Goal: Task Accomplishment & Management: Complete application form

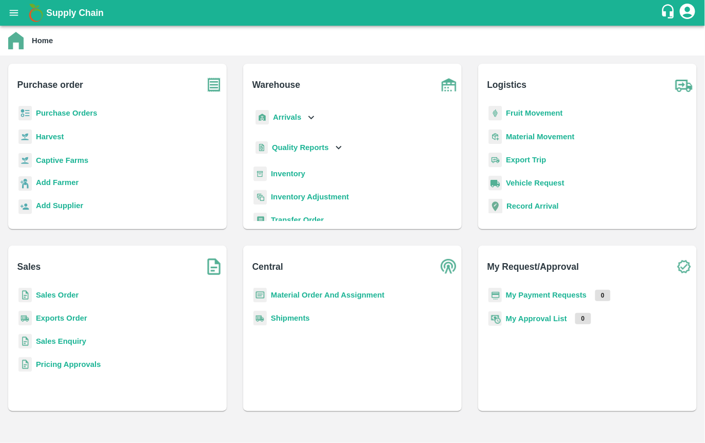
click at [84, 116] on b "Purchase Orders" at bounding box center [67, 113] width 62 height 8
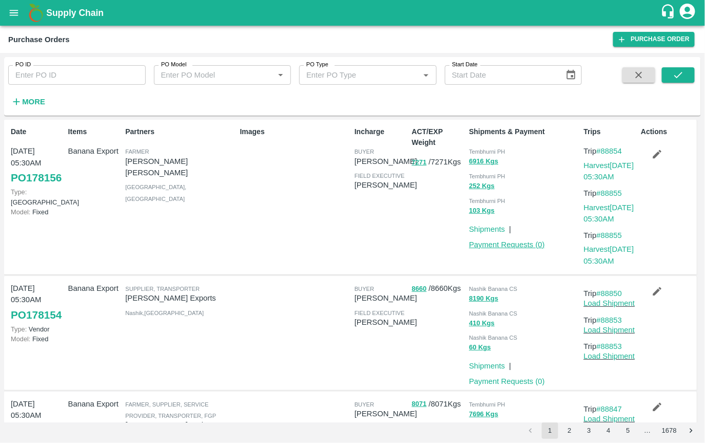
click at [512, 244] on link "Payment Requests ( 0 )" at bounding box center [507, 244] width 76 height 8
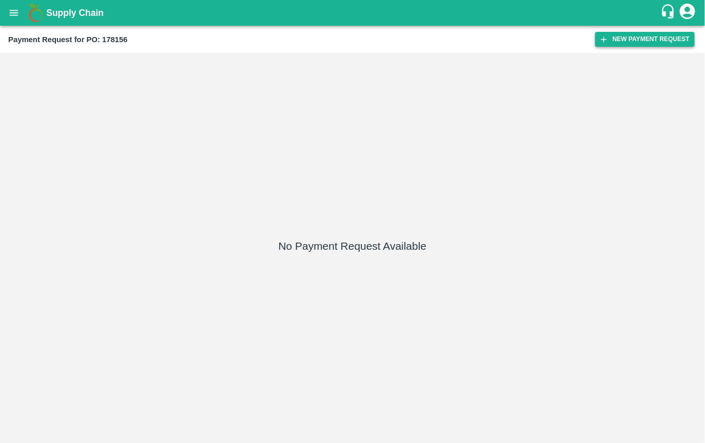
click at [618, 38] on button "New Payment Request" at bounding box center [646, 39] width 100 height 15
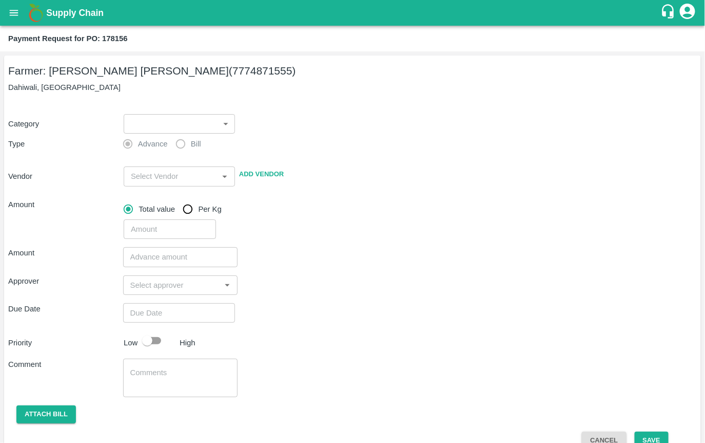
click at [165, 118] on body "Supply Chain Payment Request for PO: 178156 Farmer: [PERSON_NAME] [PERSON_NAME]…" at bounding box center [352, 221] width 705 height 443
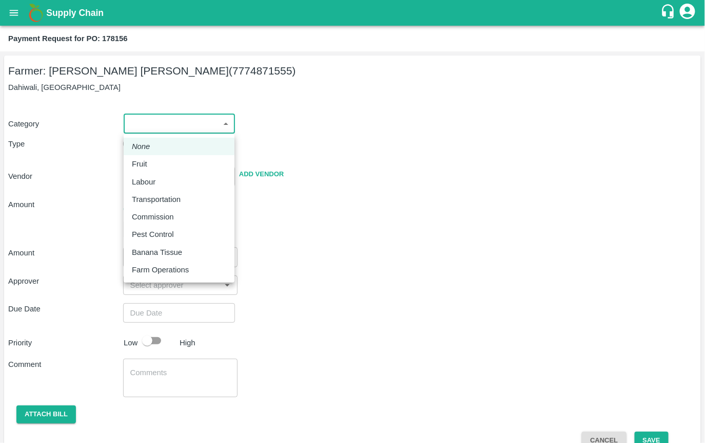
click at [266, 196] on div at bounding box center [352, 221] width 705 height 443
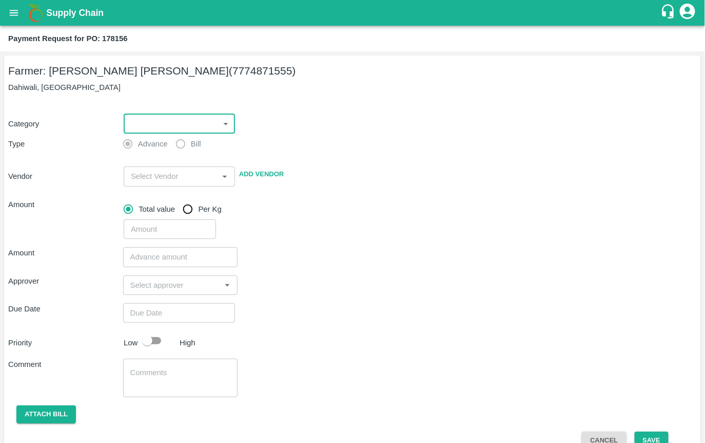
scroll to position [18, 0]
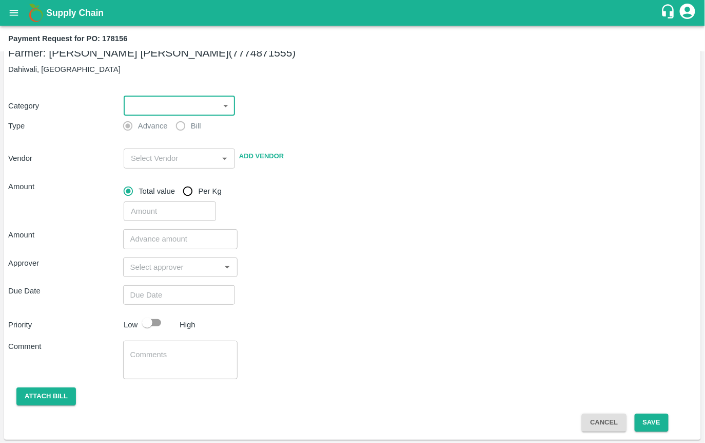
click at [171, 106] on body "Supply Chain Payment Request for PO: 178156 Farmer: [PERSON_NAME] [PERSON_NAME]…" at bounding box center [352, 221] width 705 height 443
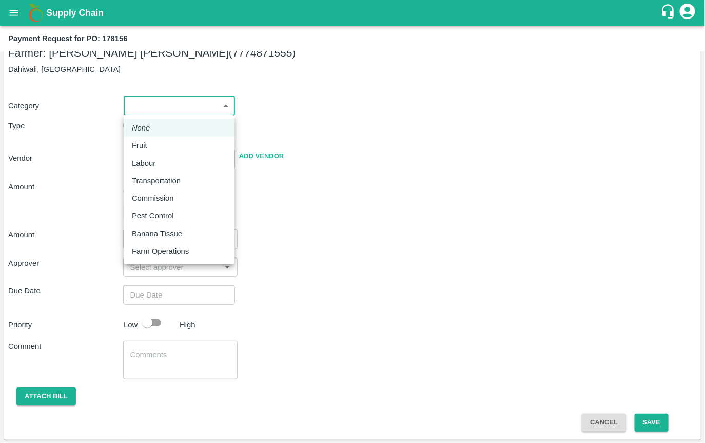
click at [145, 139] on li "Fruit" at bounding box center [179, 145] width 111 height 17
type input "1"
type input "[PERSON_NAME] [PERSON_NAME] - 7774871555(Farmer)"
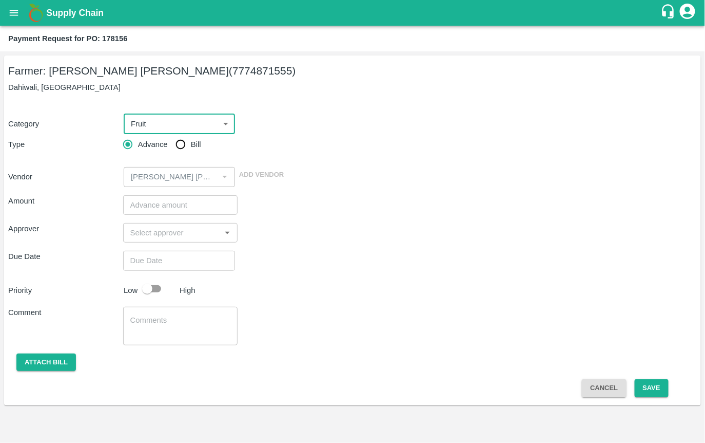
scroll to position [0, 0]
click at [182, 145] on input "Bill" at bounding box center [180, 144] width 21 height 21
radio input "true"
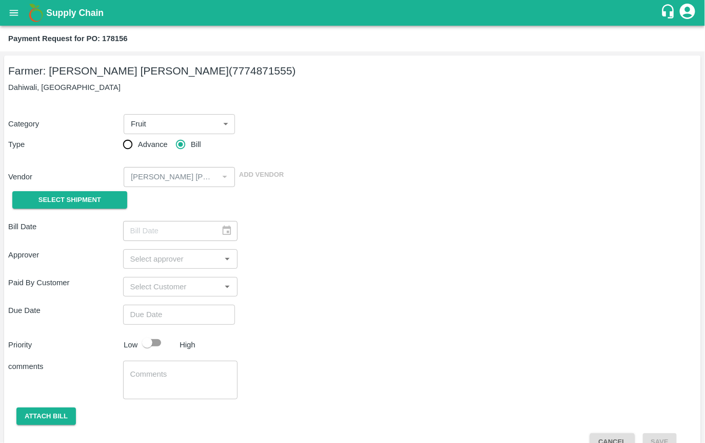
click at [123, 145] on input "Advance" at bounding box center [128, 144] width 21 height 21
radio input "true"
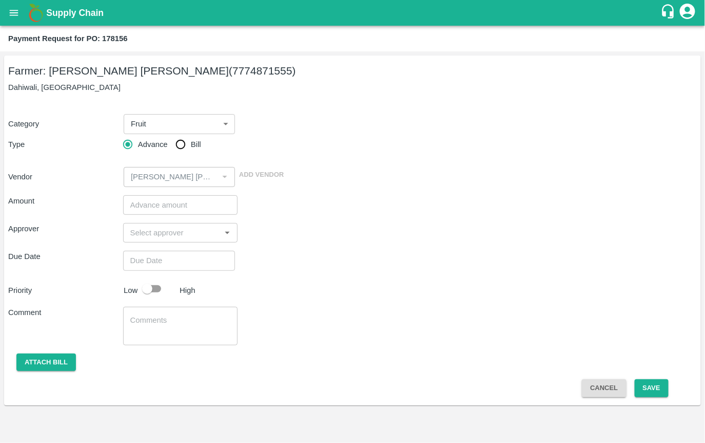
click at [179, 142] on input "Bill" at bounding box center [180, 144] width 21 height 21
radio input "true"
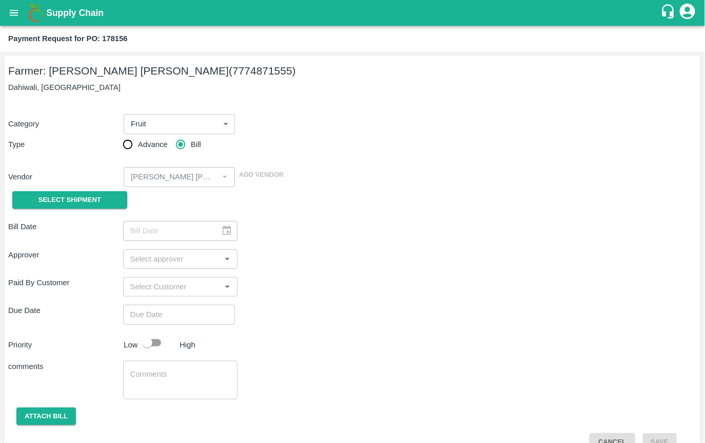
click at [130, 144] on input "Advance" at bounding box center [128, 144] width 21 height 21
radio input "true"
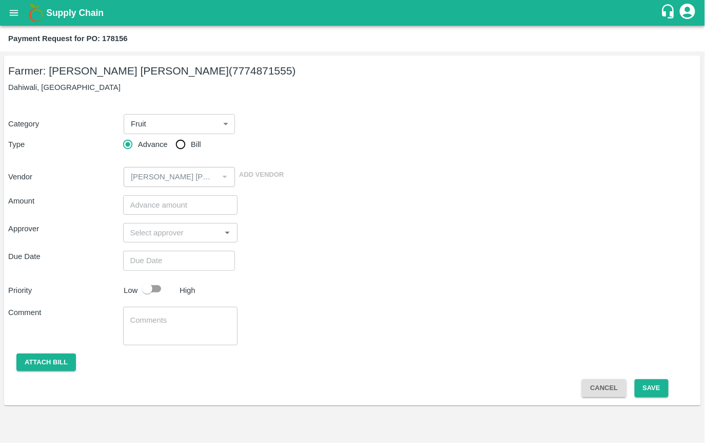
click at [182, 142] on input "Bill" at bounding box center [180, 144] width 21 height 21
radio input "true"
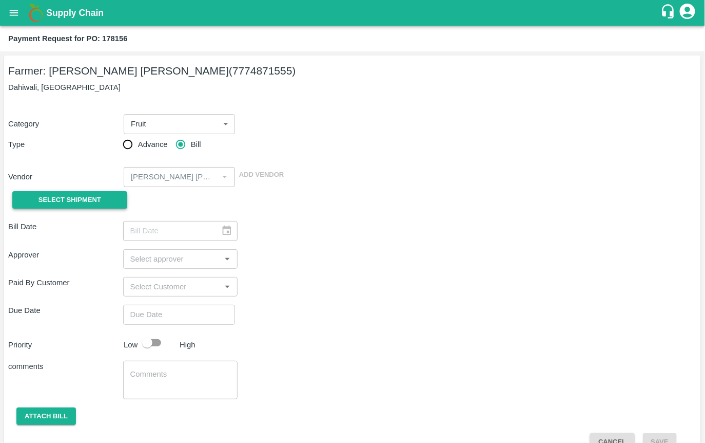
click at [73, 195] on span "Select Shipment" at bounding box center [70, 200] width 63 height 12
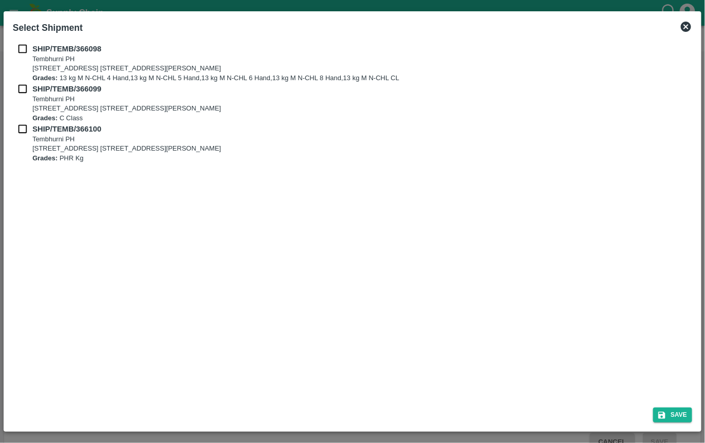
click at [23, 47] on input "checkbox" at bounding box center [23, 48] width 20 height 11
checkbox input "true"
click at [18, 92] on input "checkbox" at bounding box center [23, 88] width 20 height 11
checkbox input "true"
click at [20, 129] on input "checkbox" at bounding box center [23, 128] width 20 height 11
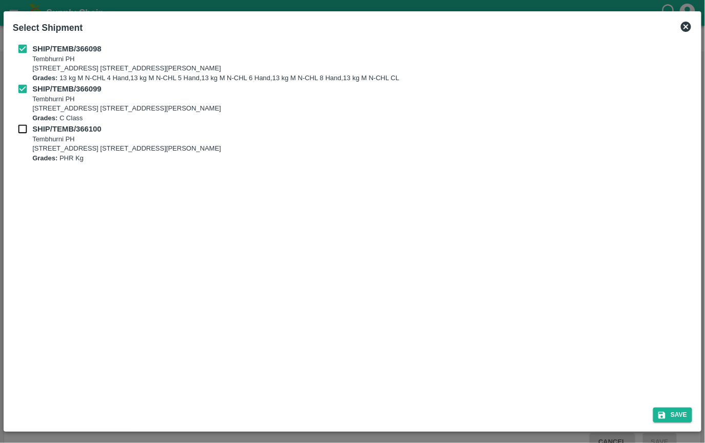
checkbox input "true"
click at [670, 414] on button "Save" at bounding box center [673, 414] width 39 height 15
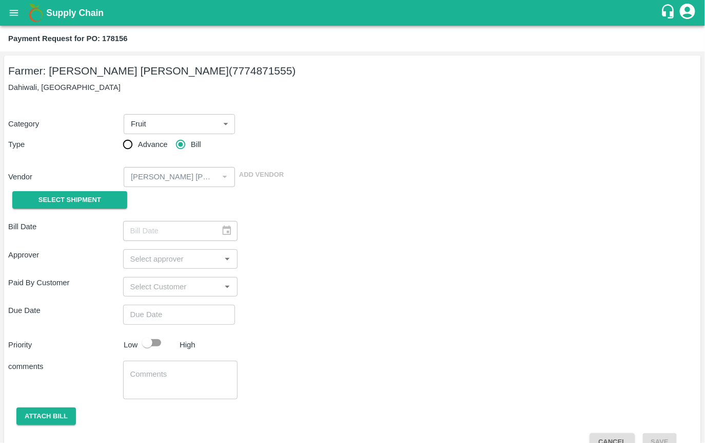
type input "[DATE]"
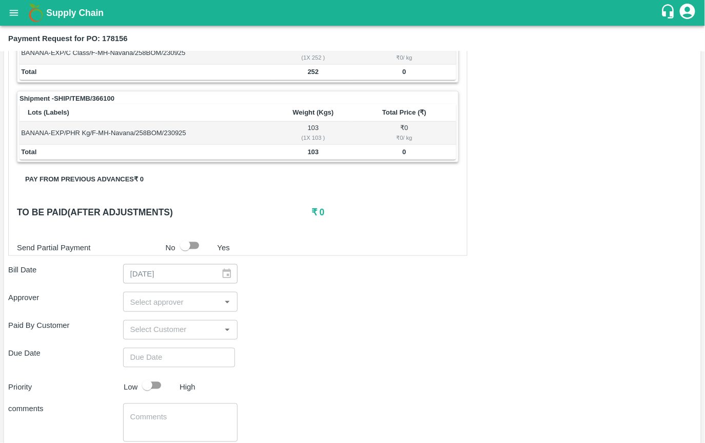
scroll to position [388, 0]
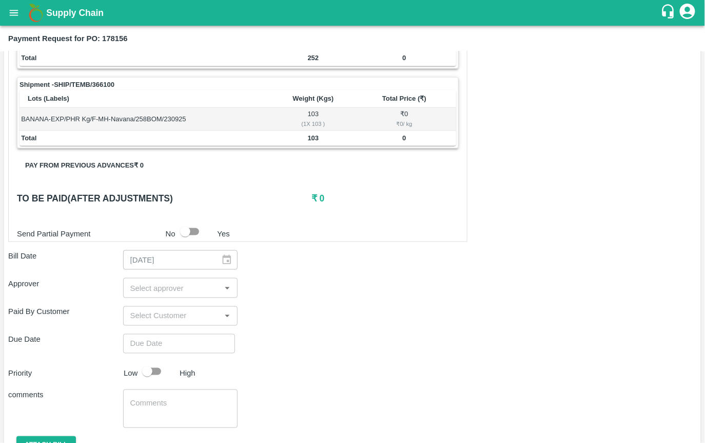
click at [313, 196] on h6 "₹ 0" at bounding box center [385, 198] width 147 height 14
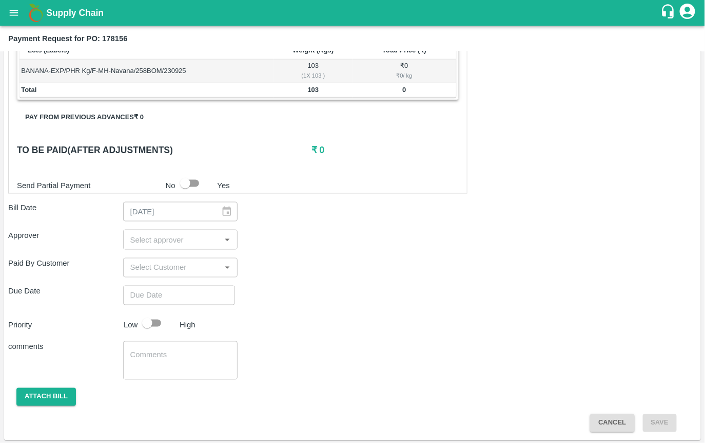
click at [116, 112] on button "Pay from previous advances ₹ 0" at bounding box center [84, 117] width 135 height 18
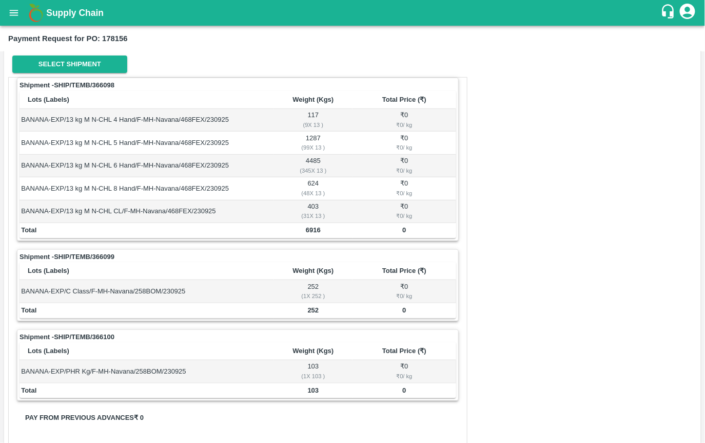
scroll to position [92, 0]
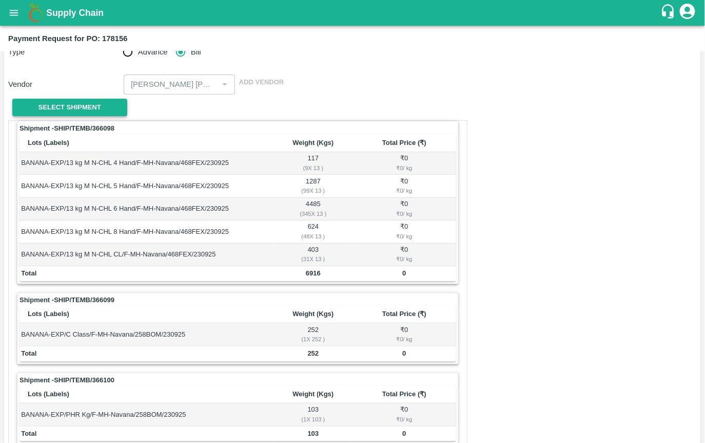
click at [99, 103] on span "Select Shipment" at bounding box center [70, 108] width 63 height 12
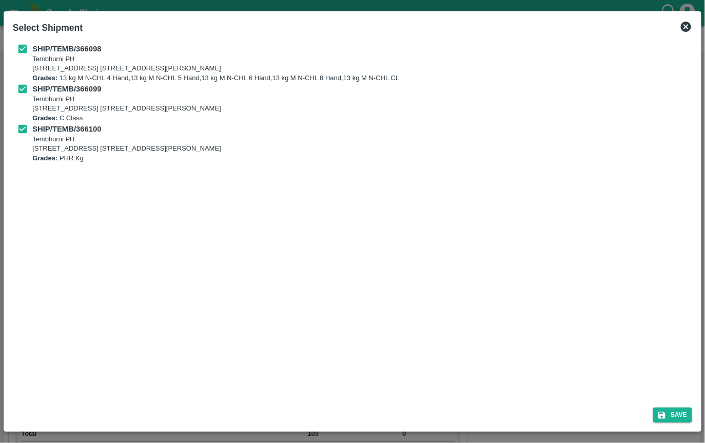
click at [682, 22] on icon at bounding box center [686, 27] width 12 height 12
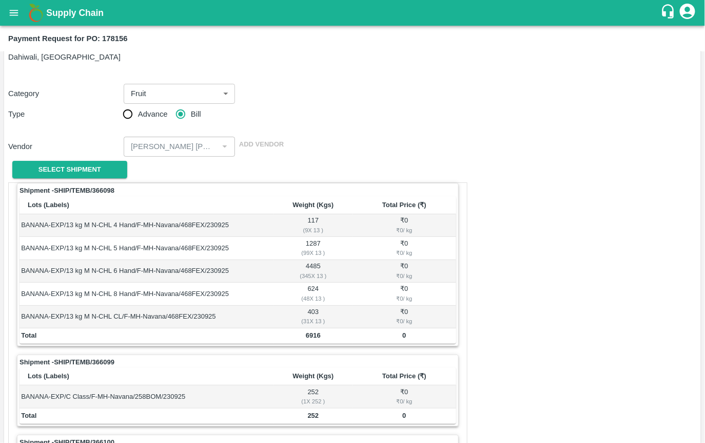
scroll to position [13, 0]
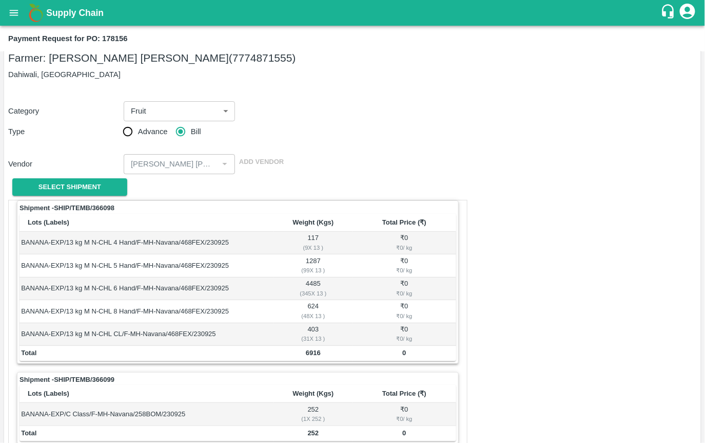
click at [156, 106] on body "Supply Chain Payment Request for PO: 178156 Farmer: [PERSON_NAME] [PERSON_NAME]…" at bounding box center [352, 221] width 705 height 443
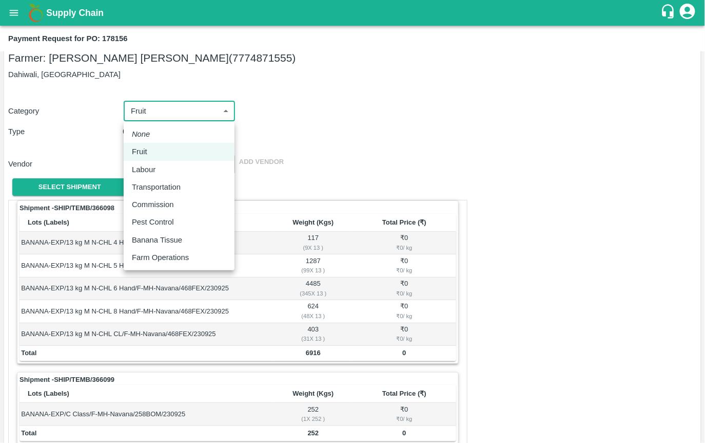
click at [141, 171] on p "Labour" at bounding box center [144, 169] width 24 height 11
type input "2"
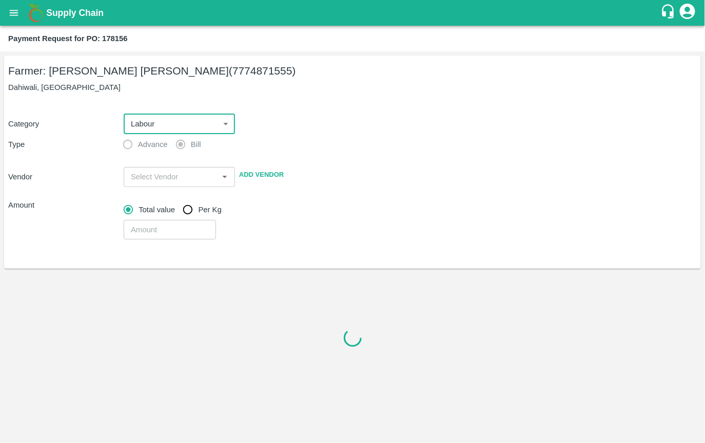
scroll to position [0, 0]
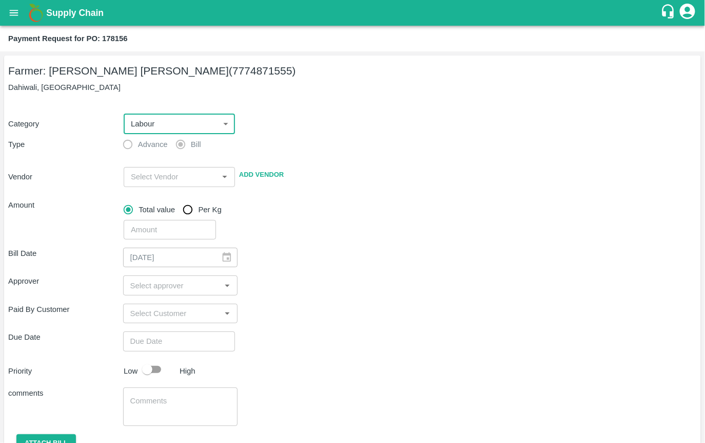
click at [161, 123] on body "Supply Chain Payment Request for PO: 178156 Farmer: [PERSON_NAME] [PERSON_NAME]…" at bounding box center [352, 221] width 705 height 443
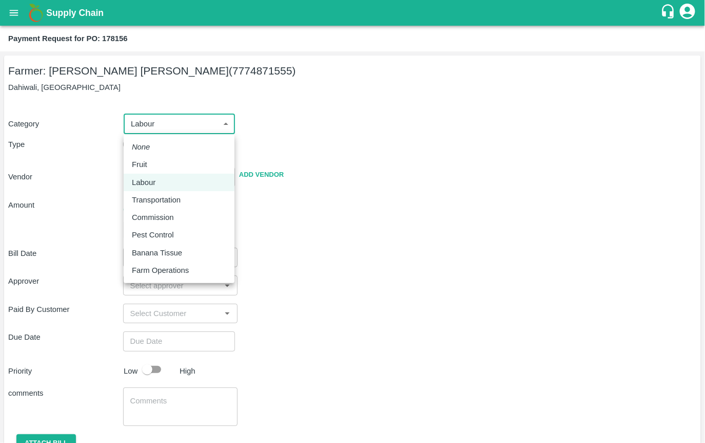
click at [146, 163] on p "Fruit" at bounding box center [139, 164] width 15 height 11
type input "1"
radio input "true"
type input "[PERSON_NAME] [PERSON_NAME] - 7774871555(Farmer)"
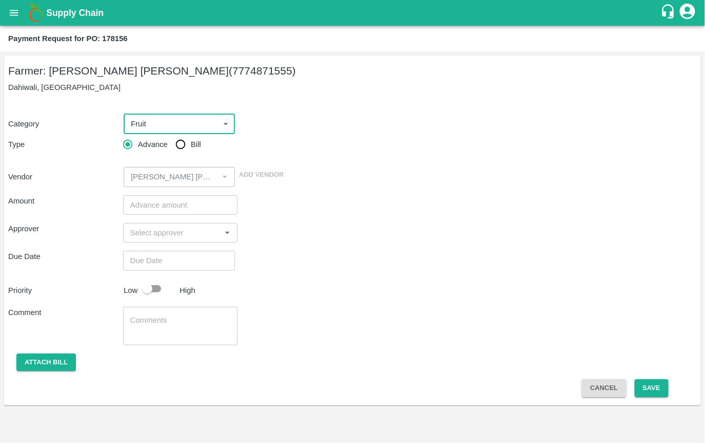
click at [153, 122] on body "Supply Chain Payment Request for PO: 178156 Farmer: [PERSON_NAME] [PERSON_NAME]…" at bounding box center [352, 221] width 705 height 443
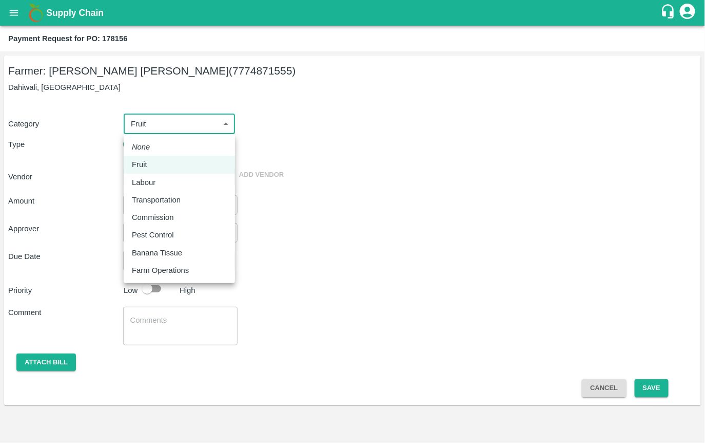
click at [162, 202] on p "Transportation" at bounding box center [156, 199] width 49 height 11
type input "4"
radio input "false"
radio input "true"
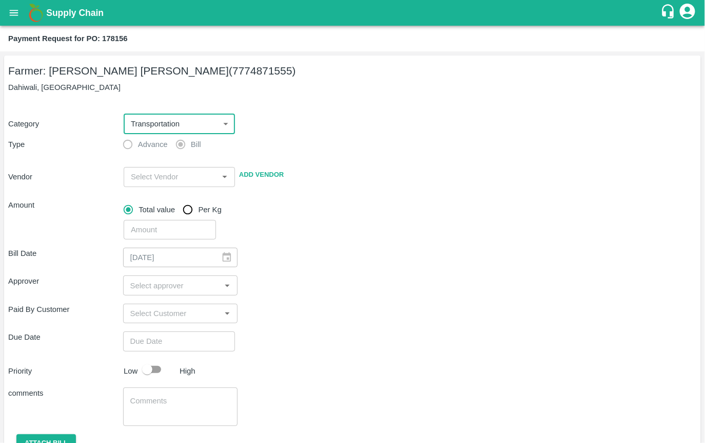
scroll to position [47, 0]
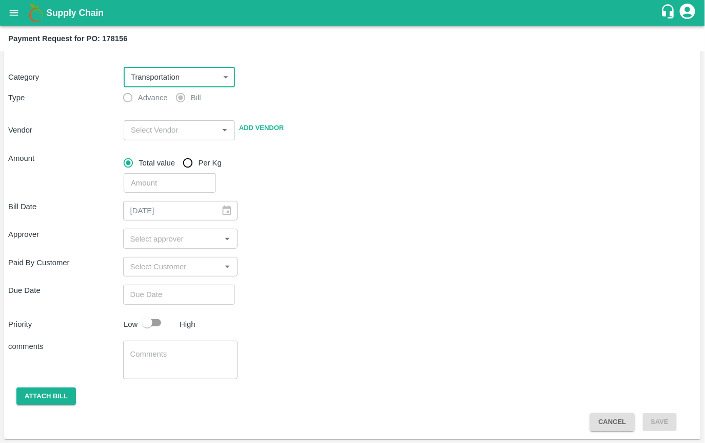
click at [167, 132] on input "input" at bounding box center [171, 129] width 88 height 13
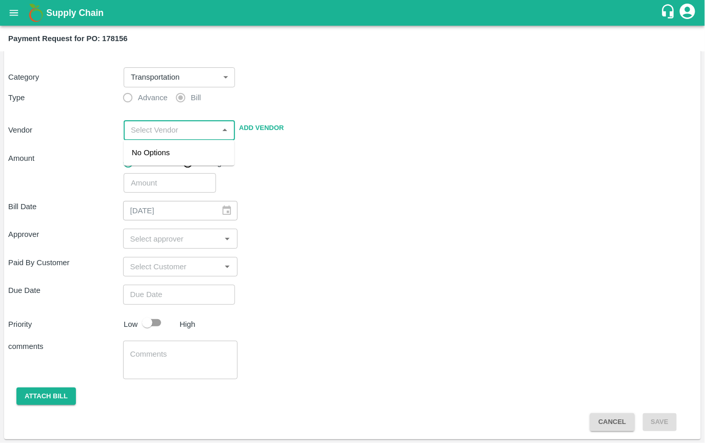
click at [296, 188] on div "​" at bounding box center [409, 181] width 578 height 24
click at [173, 75] on body "Supply Chain Payment Request for PO: 178156 Farmer: [PERSON_NAME] [PERSON_NAME]…" at bounding box center [352, 221] width 705 height 443
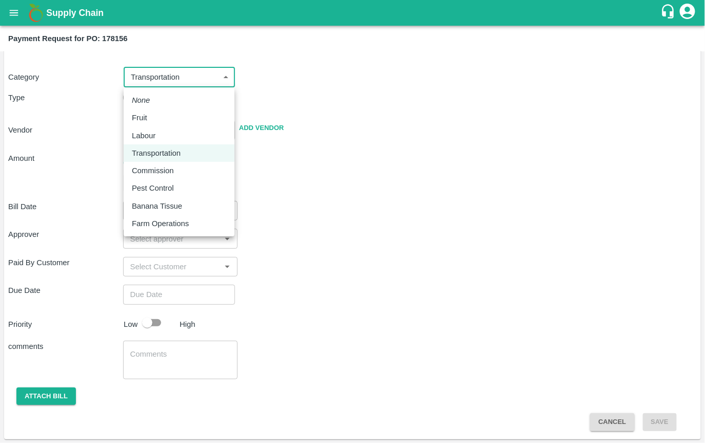
click at [164, 118] on div "Fruit" at bounding box center [179, 117] width 94 height 11
type input "1"
radio input "true"
type input "[PERSON_NAME] [PERSON_NAME] - 7774871555(Farmer)"
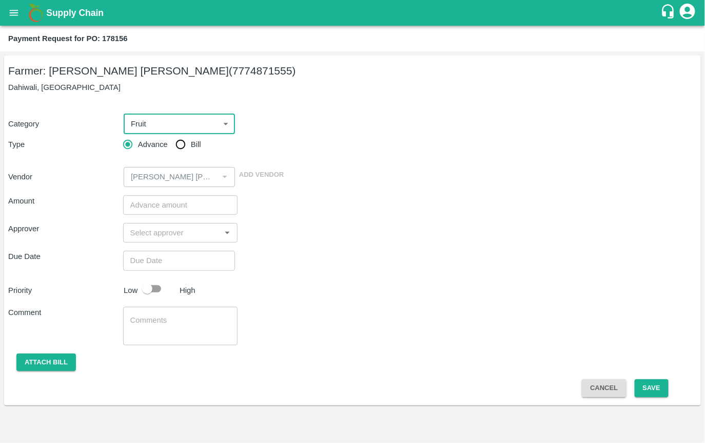
scroll to position [0, 0]
click at [270, 133] on div "Category Fruit 1 ​" at bounding box center [350, 122] width 693 height 24
click at [177, 117] on body "Supply Chain Payment Request for PO: 178156 Farmer: [PERSON_NAME] [PERSON_NAME]…" at bounding box center [352, 221] width 705 height 443
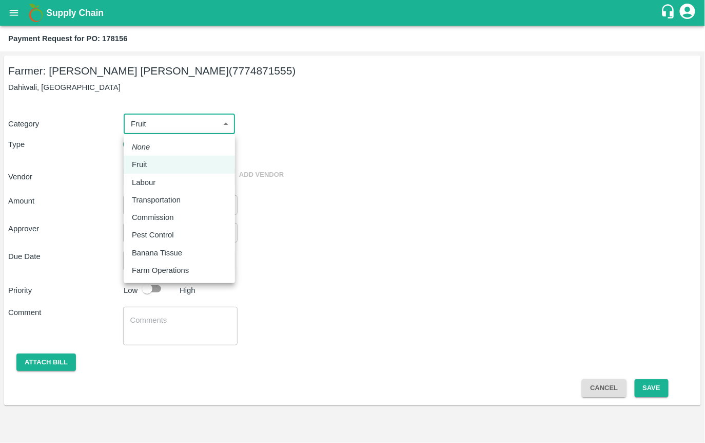
click at [282, 129] on div at bounding box center [352, 221] width 705 height 443
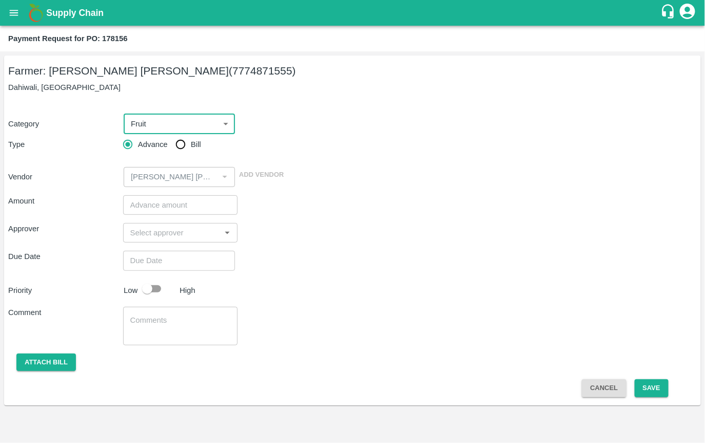
click at [142, 126] on body "Supply Chain Payment Request for PO: 178156 Farmer: [PERSON_NAME] [PERSON_NAME]…" at bounding box center [352, 221] width 705 height 443
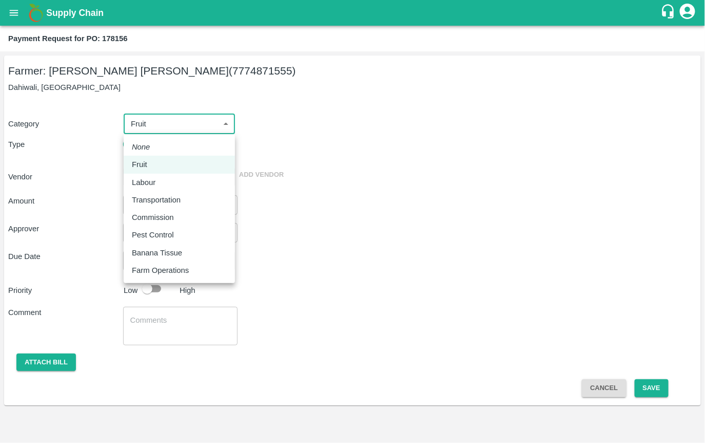
click at [238, 131] on div at bounding box center [352, 221] width 705 height 443
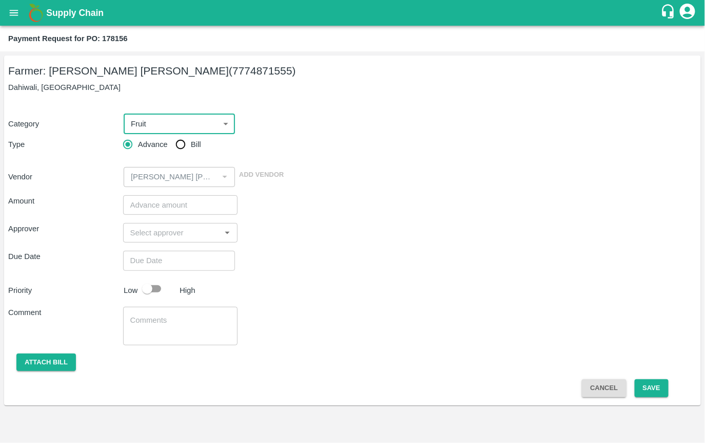
click at [231, 124] on body "Supply Chain Payment Request for PO: 178156 Farmer: [PERSON_NAME] [PERSON_NAME]…" at bounding box center [352, 221] width 705 height 443
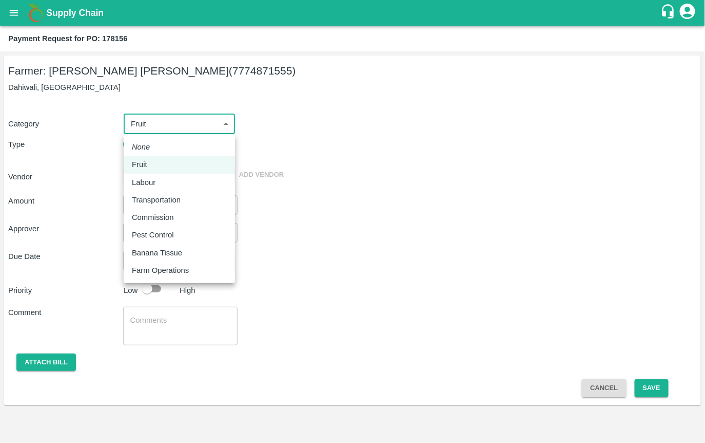
click at [231, 124] on div at bounding box center [352, 221] width 705 height 443
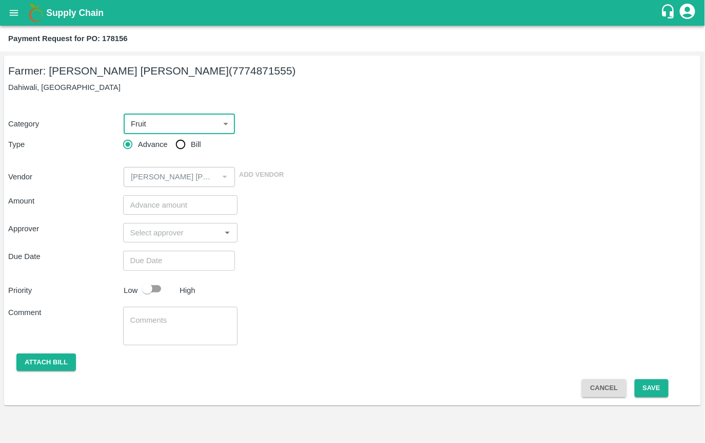
click at [181, 122] on body "Supply Chain Payment Request for PO: 178156 Farmer: [PERSON_NAME] [PERSON_NAME]…" at bounding box center [352, 221] width 705 height 443
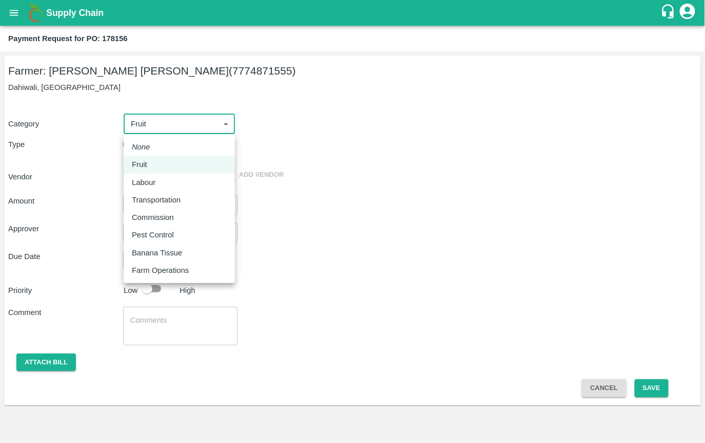
click at [331, 173] on div at bounding box center [352, 221] width 705 height 443
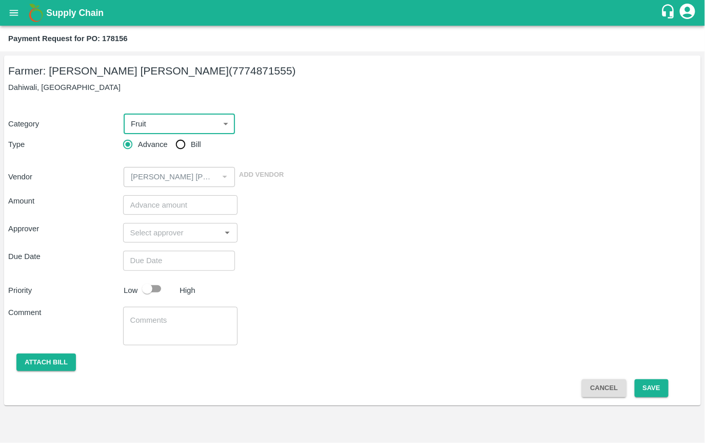
click at [240, 65] on h5 "Farmer: [PERSON_NAME] [PERSON_NAME] (7774871555)" at bounding box center [352, 71] width 689 height 14
click at [219, 69] on h5 "Farmer: [PERSON_NAME] [PERSON_NAME] (7774871555)" at bounding box center [352, 71] width 689 height 14
click at [201, 73] on h5 "Farmer: [PERSON_NAME] [PERSON_NAME] (7774871555)" at bounding box center [352, 71] width 689 height 14
click at [203, 72] on h5 "Farmer: [PERSON_NAME] [PERSON_NAME] (7774871555)" at bounding box center [352, 71] width 689 height 14
click at [213, 73] on h5 "Farmer: [PERSON_NAME] [PERSON_NAME] (7774871555)" at bounding box center [352, 71] width 689 height 14
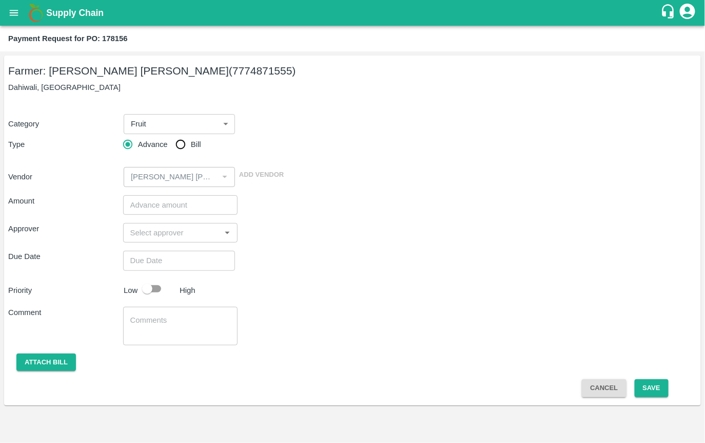
click at [220, 73] on h5 "Farmer: [PERSON_NAME] [PERSON_NAME] (7774871555)" at bounding box center [352, 71] width 689 height 14
click at [235, 72] on h5 "Farmer: [PERSON_NAME] [PERSON_NAME] (7774871555)" at bounding box center [352, 71] width 689 height 14
click at [223, 73] on h5 "Farmer: [PERSON_NAME] [PERSON_NAME] (7774871555)" at bounding box center [352, 71] width 689 height 14
click at [209, 73] on h5 "Farmer: [PERSON_NAME] [PERSON_NAME] (7774871555)" at bounding box center [352, 71] width 689 height 14
click at [200, 73] on h5 "Farmer: [PERSON_NAME] [PERSON_NAME] (7774871555)" at bounding box center [352, 71] width 689 height 14
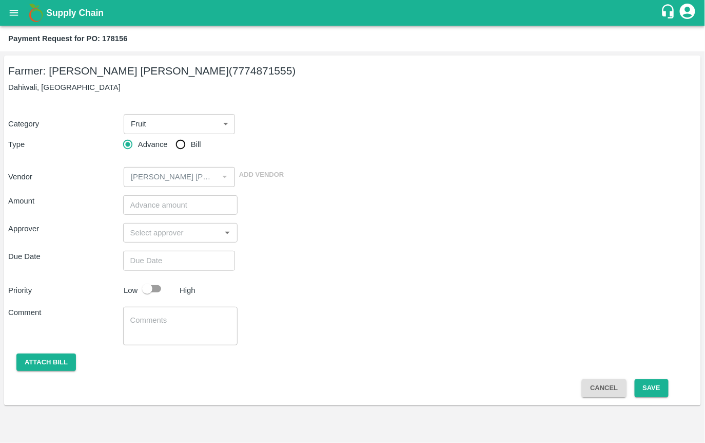
click at [211, 74] on h5 "Farmer: [PERSON_NAME] [PERSON_NAME] (7774871555)" at bounding box center [352, 71] width 689 height 14
click at [224, 73] on h5 "Farmer: [PERSON_NAME] [PERSON_NAME] (7774871555)" at bounding box center [352, 71] width 689 height 14
click at [236, 75] on h5 "Farmer: [PERSON_NAME] [PERSON_NAME] (7774871555)" at bounding box center [352, 71] width 689 height 14
drag, startPoint x: 246, startPoint y: 71, endPoint x: 190, endPoint y: 76, distance: 56.7
click at [190, 76] on h5 "Farmer: [PERSON_NAME] [PERSON_NAME] (7774871555)" at bounding box center [352, 71] width 689 height 14
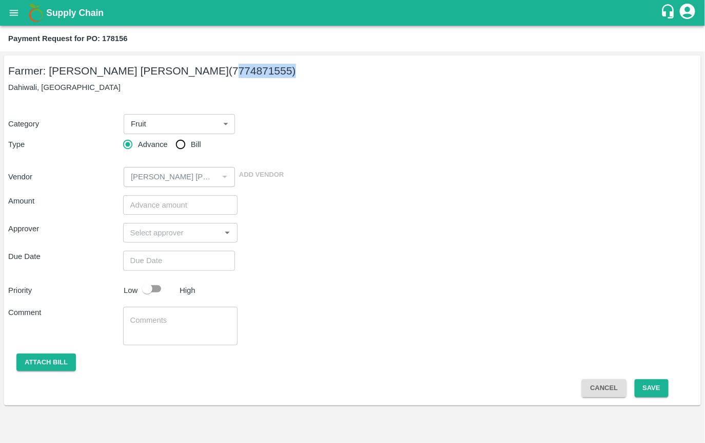
click at [190, 76] on h5 "Farmer: [PERSON_NAME] [PERSON_NAME] (7774871555)" at bounding box center [352, 71] width 689 height 14
drag, startPoint x: 245, startPoint y: 70, endPoint x: 189, endPoint y: 75, distance: 56.7
click at [189, 75] on h5 "Farmer: [PERSON_NAME] [PERSON_NAME] (7774871555)" at bounding box center [352, 71] width 689 height 14
click at [221, 67] on h5 "Farmer: [PERSON_NAME] [PERSON_NAME] (7774871555)" at bounding box center [352, 71] width 689 height 14
drag, startPoint x: 246, startPoint y: 70, endPoint x: 187, endPoint y: 70, distance: 58.5
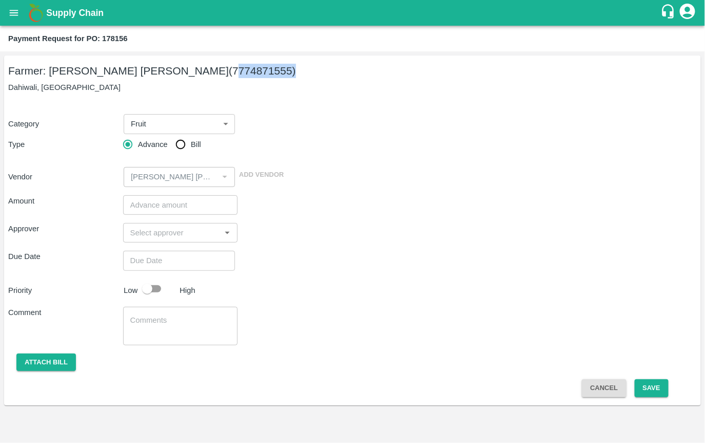
click at [187, 70] on h5 "Farmer: [PERSON_NAME] [PERSON_NAME] (7774871555)" at bounding box center [352, 71] width 689 height 14
drag, startPoint x: 250, startPoint y: 68, endPoint x: 191, endPoint y: 75, distance: 59.0
click at [191, 75] on h5 "Farmer: [PERSON_NAME] [PERSON_NAME] (7774871555)" at bounding box center [352, 71] width 689 height 14
click at [247, 68] on h5 "Farmer: [PERSON_NAME] [PERSON_NAME] (7774871555)" at bounding box center [352, 71] width 689 height 14
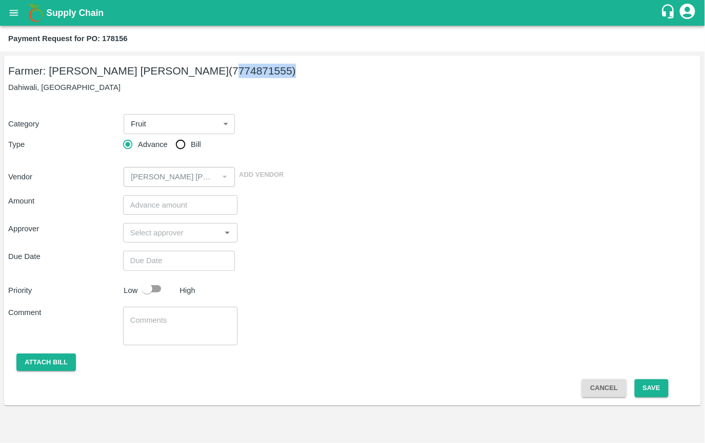
drag, startPoint x: 247, startPoint y: 68, endPoint x: 183, endPoint y: 71, distance: 63.7
click at [183, 71] on h5 "Farmer: [PERSON_NAME] [PERSON_NAME] (7774871555)" at bounding box center [352, 71] width 689 height 14
drag, startPoint x: 183, startPoint y: 71, endPoint x: 246, endPoint y: 72, distance: 62.7
click at [246, 72] on h5 "Farmer: [PERSON_NAME] [PERSON_NAME] (7774871555)" at bounding box center [352, 71] width 689 height 14
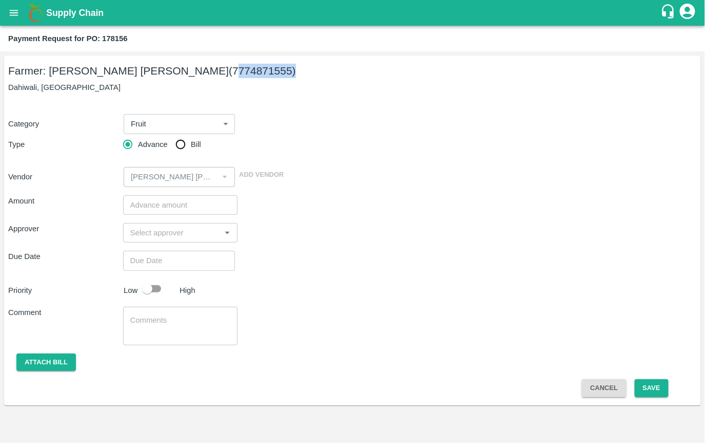
click at [218, 74] on h5 "Farmer: [PERSON_NAME] [PERSON_NAME] (7774871555)" at bounding box center [352, 71] width 689 height 14
click at [197, 71] on h5 "Farmer: [PERSON_NAME] [PERSON_NAME] (7774871555)" at bounding box center [352, 71] width 689 height 14
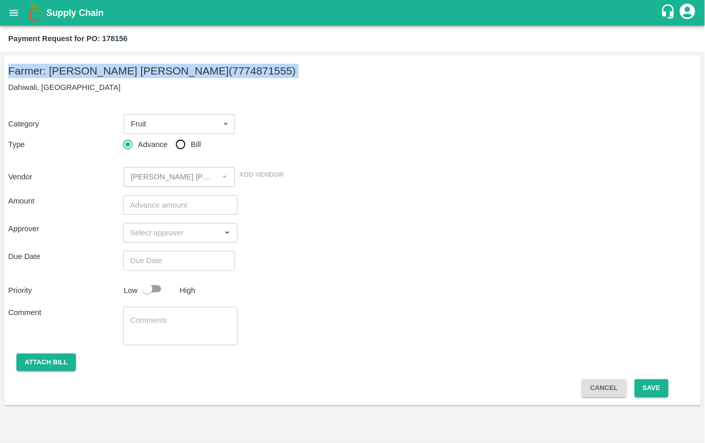
click at [168, 71] on h5 "Farmer: [PERSON_NAME] [PERSON_NAME] (7774871555)" at bounding box center [352, 71] width 689 height 14
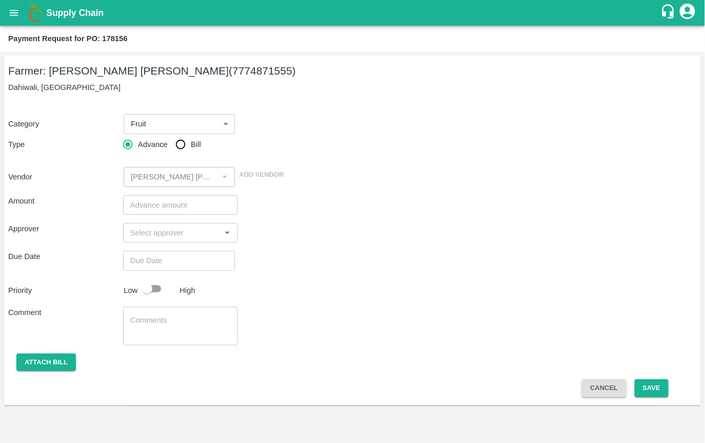
click at [168, 71] on h5 "Farmer: [PERSON_NAME] [PERSON_NAME] (7774871555)" at bounding box center [352, 71] width 689 height 14
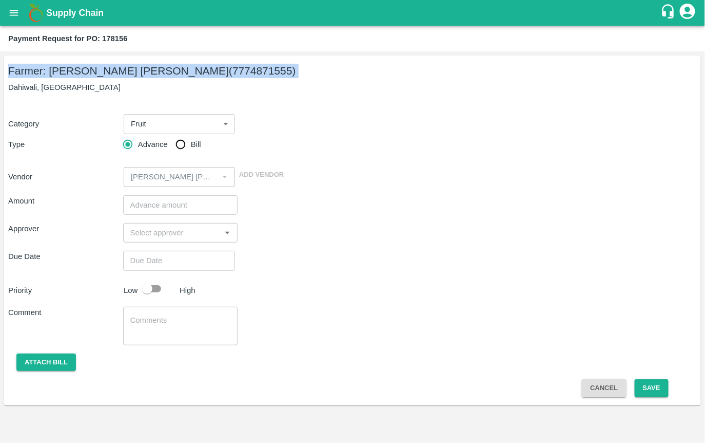
click at [126, 71] on h5 "Farmer: [PERSON_NAME] [PERSON_NAME] (7774871555)" at bounding box center [352, 71] width 689 height 14
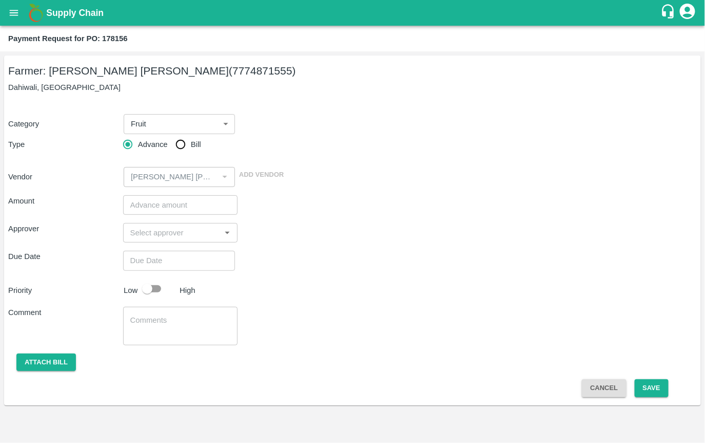
click at [126, 71] on h5 "Farmer: [PERSON_NAME] [PERSON_NAME] (7774871555)" at bounding box center [352, 71] width 689 height 14
click at [58, 69] on h5 "Farmer: [PERSON_NAME] [PERSON_NAME] (7774871555)" at bounding box center [352, 71] width 689 height 14
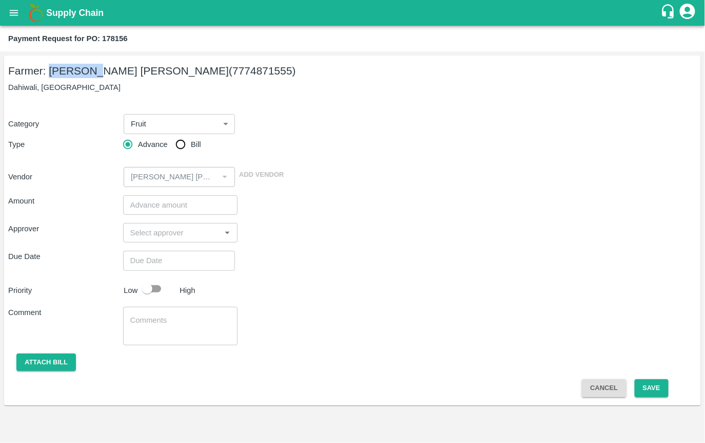
click at [107, 73] on h5 "Farmer: [PERSON_NAME] [PERSON_NAME] (7774871555)" at bounding box center [352, 71] width 689 height 14
click at [152, 73] on h5 "Farmer: [PERSON_NAME] [PERSON_NAME] (7774871555)" at bounding box center [352, 71] width 689 height 14
click at [158, 122] on body "Supply Chain Payment Request for PO: 178156 Farmer: [PERSON_NAME] [PERSON_NAME]…" at bounding box center [352, 221] width 705 height 443
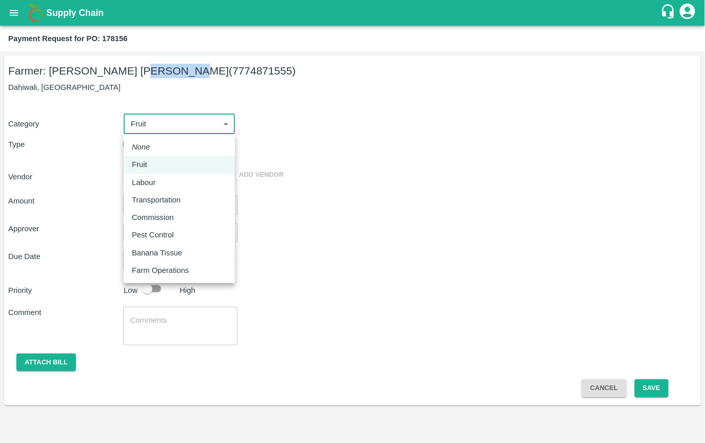
click at [290, 183] on div at bounding box center [352, 221] width 705 height 443
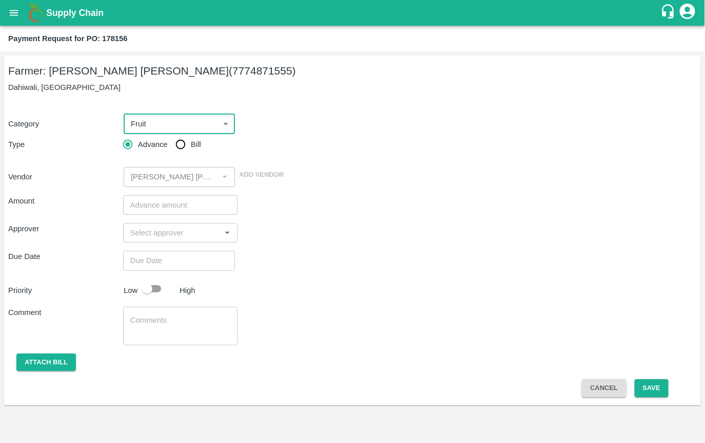
click at [608, 391] on button "Cancel" at bounding box center [604, 388] width 44 height 18
